Goal: Information Seeking & Learning: Learn about a topic

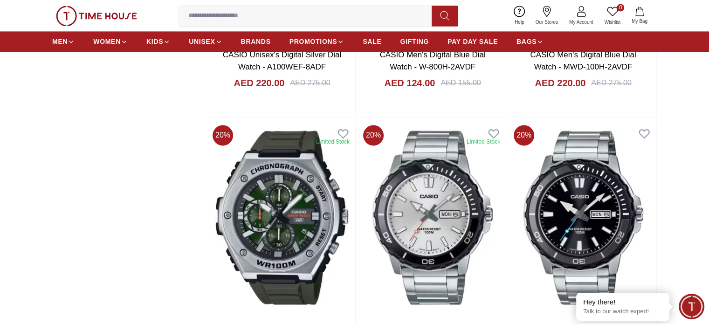
scroll to position [1448, 0]
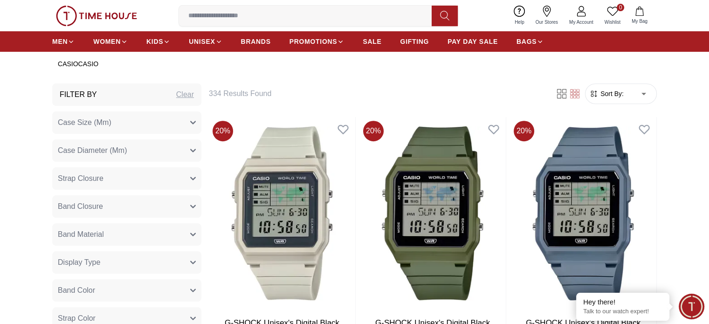
scroll to position [291, 0]
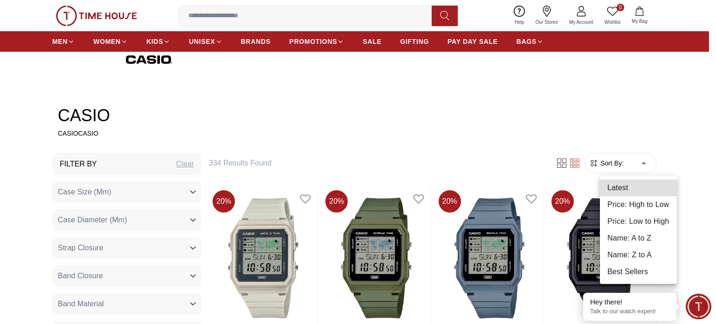
click at [627, 220] on li "Price: Low to High" at bounding box center [638, 221] width 77 height 17
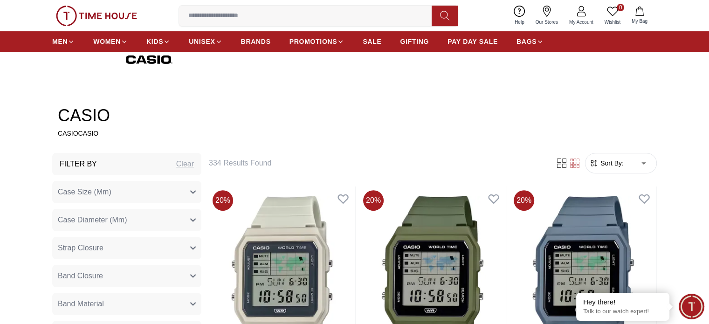
type input "*"
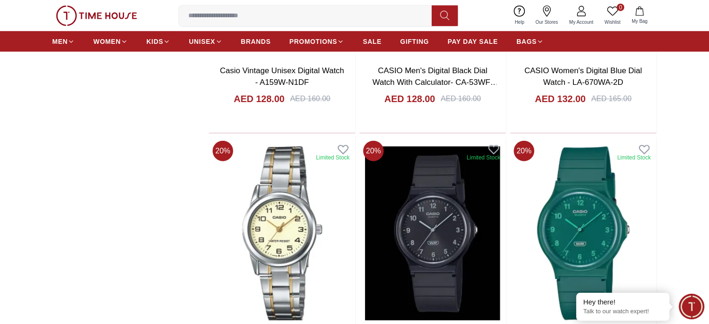
scroll to position [2504, 0]
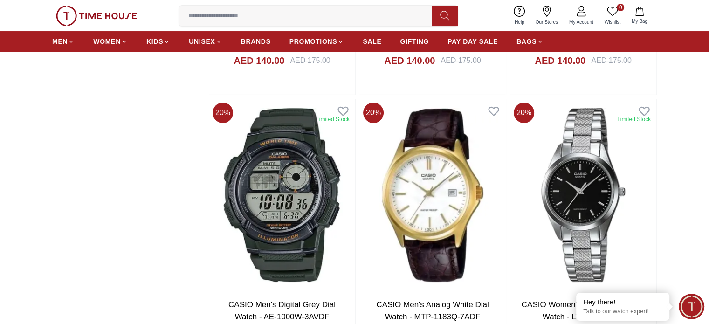
scroll to position [3742, 0]
